Goal: Task Accomplishment & Management: Manage account settings

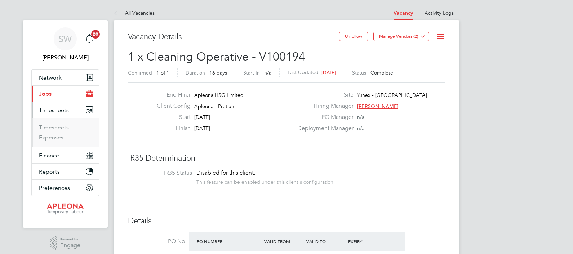
click at [51, 127] on link "Timesheets" at bounding box center [54, 127] width 30 height 7
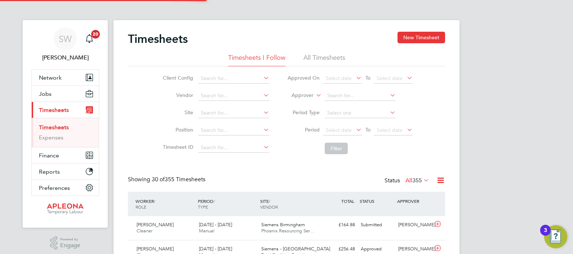
scroll to position [18, 62]
click at [285, 231] on span "Phoenix Resourcing Ser…" at bounding box center [287, 231] width 53 height 6
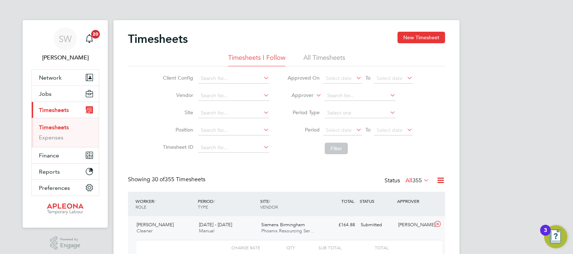
click at [430, 200] on div "APPROVER" at bounding box center [413, 201] width 37 height 13
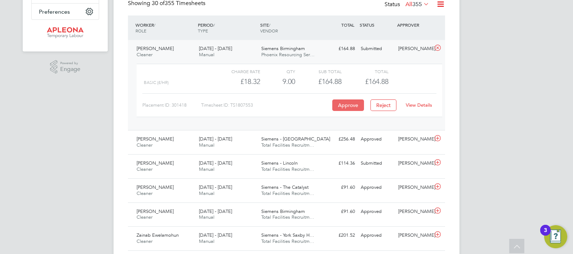
click at [349, 104] on button "Approve" at bounding box center [348, 105] width 32 height 12
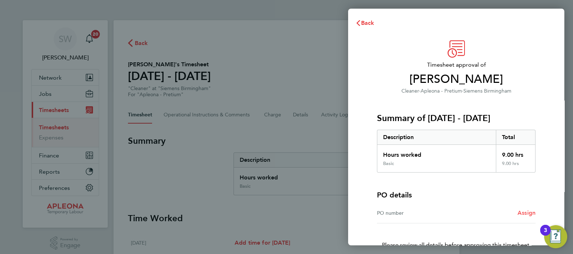
click at [525, 211] on span "Assign" at bounding box center [527, 212] width 18 height 7
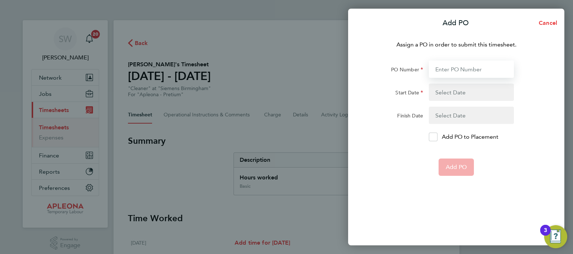
click at [445, 70] on input "PO Number" at bounding box center [471, 69] width 85 height 17
paste input "PO2523440"
type input "PO2523440"
click at [452, 92] on button "button" at bounding box center [471, 92] width 85 height 17
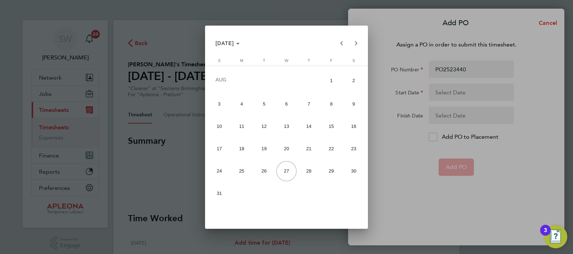
click at [243, 147] on span "18" at bounding box center [242, 149] width 20 height 20
type input "18 Aug 25"
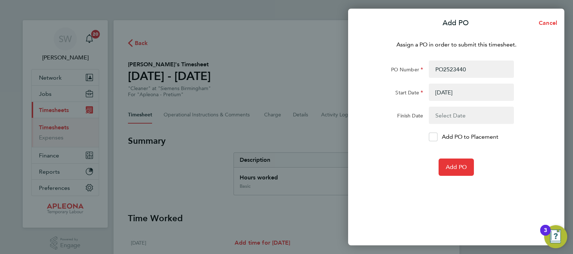
click at [450, 116] on button "button" at bounding box center [471, 115] width 85 height 17
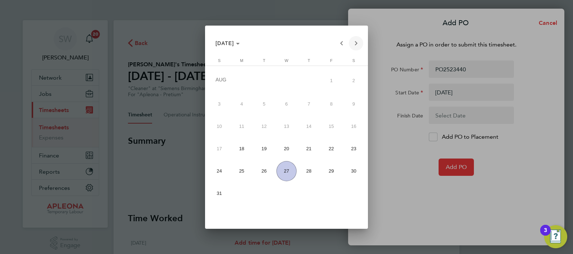
click at [356, 44] on span "Next month" at bounding box center [356, 43] width 14 height 14
click at [262, 193] on span "30" at bounding box center [264, 192] width 20 height 20
type input "30 Sep 25"
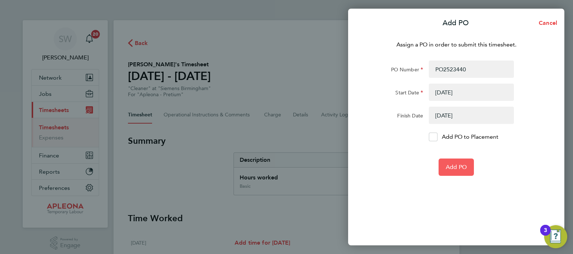
click at [466, 166] on span "Add PO" at bounding box center [456, 167] width 21 height 7
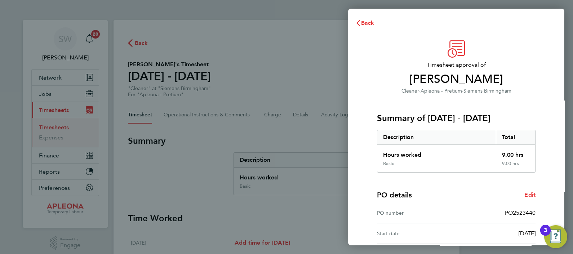
click at [548, 182] on div "Timesheet approval of Nhlanhla Taguma Mpofu Cleaner · Apleona - Pretium · Sieme…" at bounding box center [456, 184] width 216 height 305
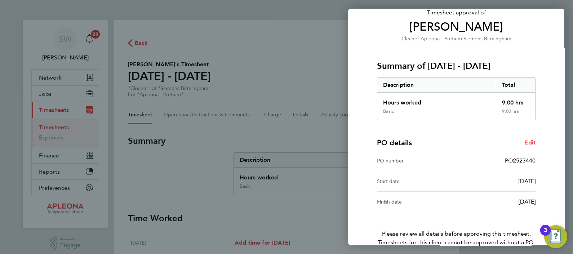
scroll to position [77, 0]
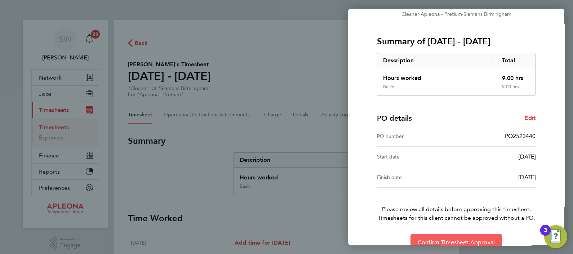
click at [458, 239] on span "Confirm Timesheet Approval" at bounding box center [456, 242] width 77 height 7
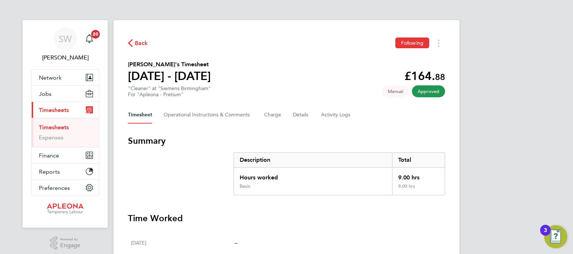
click at [52, 127] on link "Timesheets" at bounding box center [54, 127] width 30 height 7
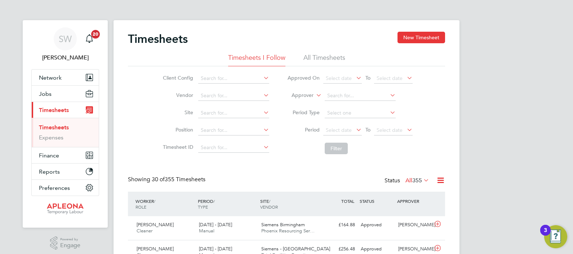
click at [444, 204] on div "WORKER / ROLE WORKER / PERIOD PERIOD / TYPE SITE / VENDOR TOTAL TOTAL / STATUS …" at bounding box center [286, 204] width 317 height 25
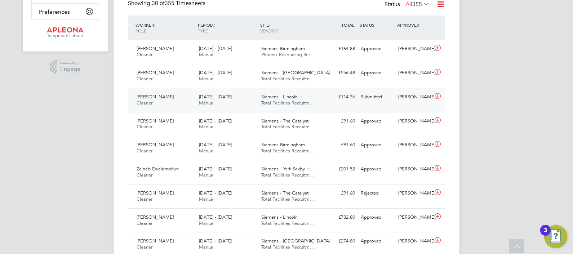
click at [281, 99] on span "Siemens - Lincoln" at bounding box center [279, 97] width 36 height 6
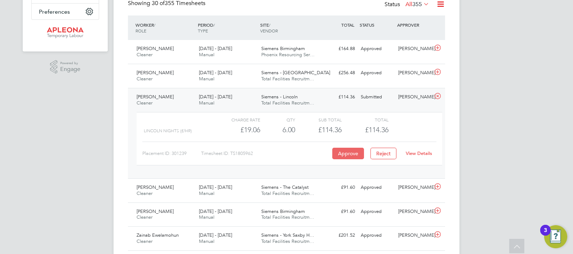
click at [342, 152] on button "Approve" at bounding box center [348, 154] width 32 height 12
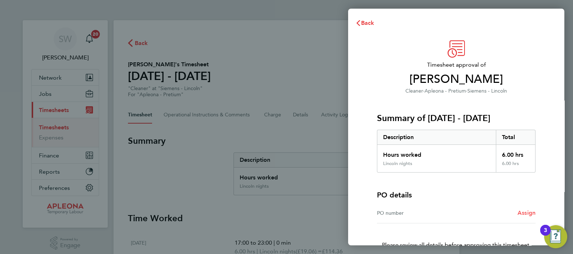
click at [526, 214] on span "Assign" at bounding box center [527, 212] width 18 height 7
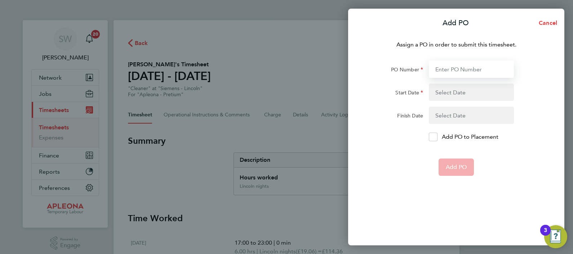
click at [449, 69] on input "PO Number" at bounding box center [471, 69] width 85 height 17
paste input "PO2521630"
type input "PO2521630"
type input "01 Aug 25"
type input "25 Aug 25"
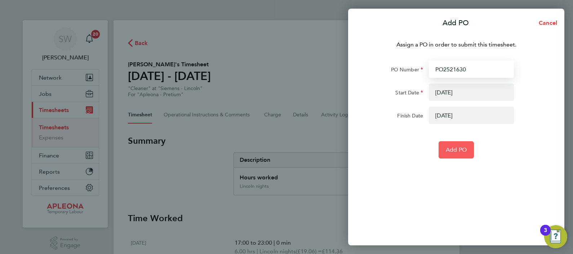
type input "PO2521630"
click at [455, 151] on span "Add PO" at bounding box center [456, 149] width 21 height 7
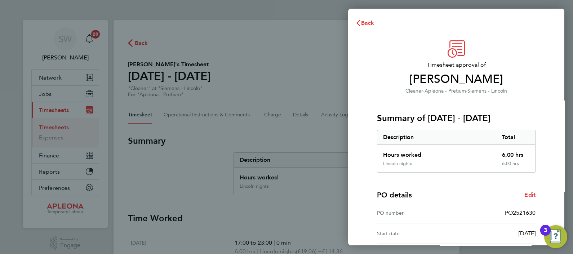
click at [535, 155] on div "6.00 hrs" at bounding box center [516, 153] width 40 height 16
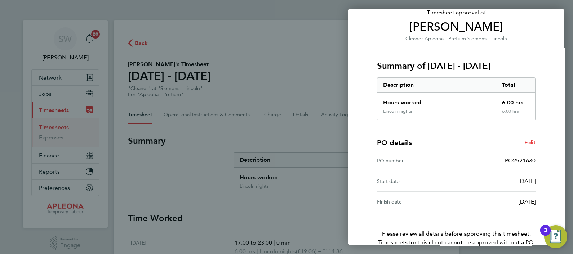
scroll to position [77, 0]
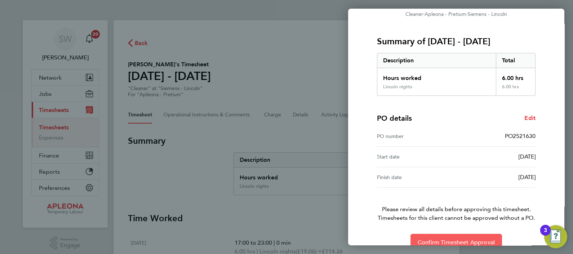
click at [458, 238] on button "Confirm Timesheet Approval" at bounding box center [457, 242] width 92 height 17
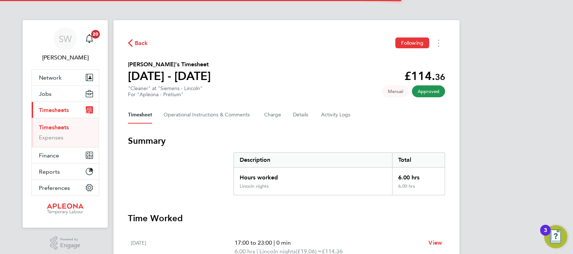
click at [49, 127] on link "Timesheets" at bounding box center [54, 127] width 30 height 7
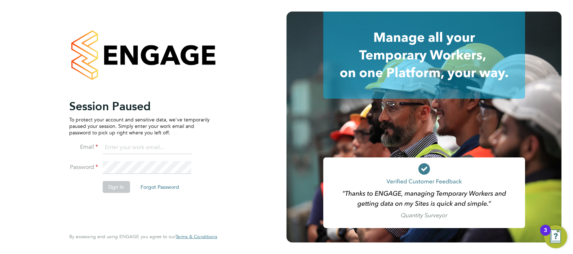
click at [124, 150] on input at bounding box center [146, 147] width 89 height 13
type input "w"
type input "simon.ward@apleona.com"
click at [118, 188] on button "Sign In" at bounding box center [115, 187] width 27 height 12
